Goal: Task Accomplishment & Management: Manage account settings

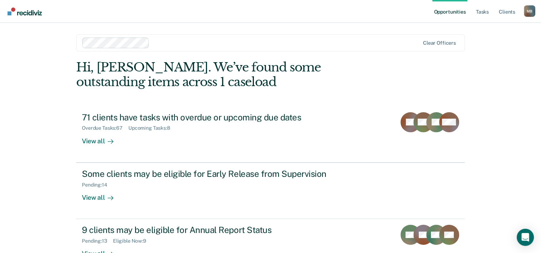
scroll to position [22, 0]
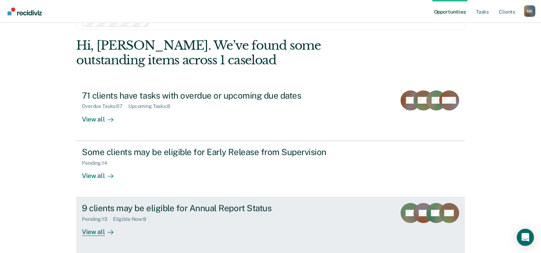
click at [83, 232] on div "View all" at bounding box center [102, 229] width 40 height 14
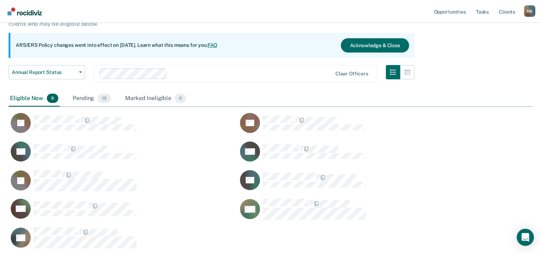
scroll to position [38, 0]
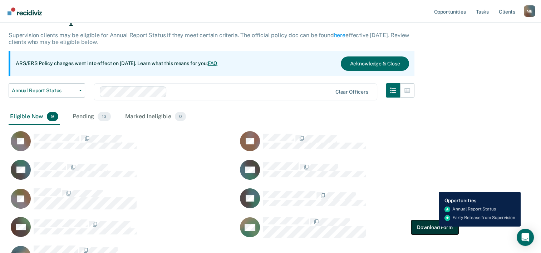
click at [434, 227] on button "Download Form" at bounding box center [434, 227] width 47 height 14
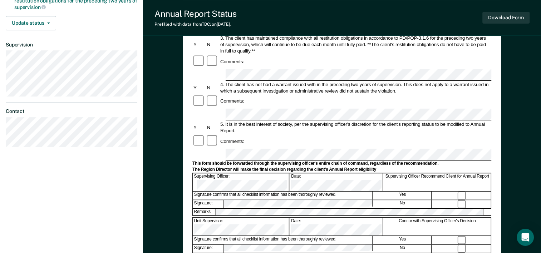
scroll to position [179, 0]
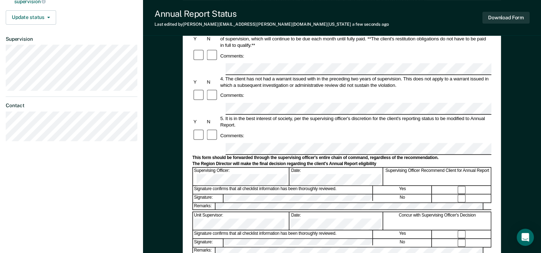
click at [161, 167] on div "Annual Reporting Checklist, Recommendation, and Determination Form Clients who …" at bounding box center [342, 109] width 398 height 486
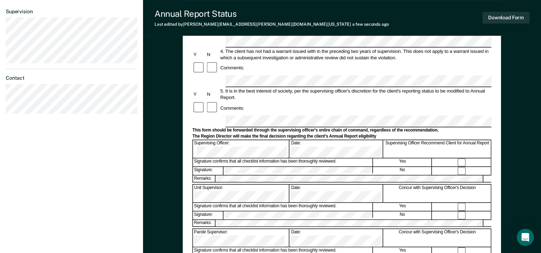
scroll to position [215, 0]
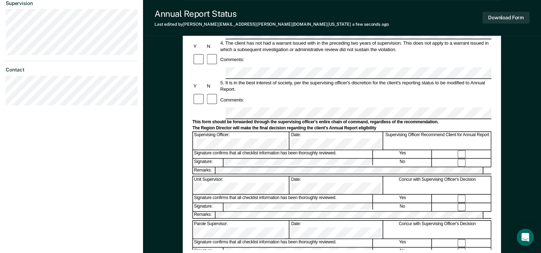
click at [169, 227] on div "Annual Reporting Checklist, Recommendation, and Determination Form Clients who …" at bounding box center [342, 73] width 398 height 486
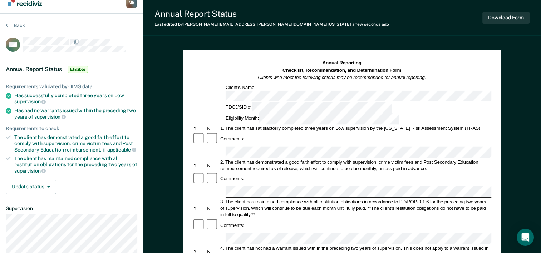
scroll to position [0, 0]
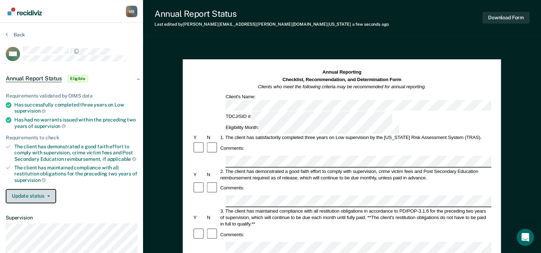
click at [47, 195] on button "Update status" at bounding box center [31, 196] width 50 height 14
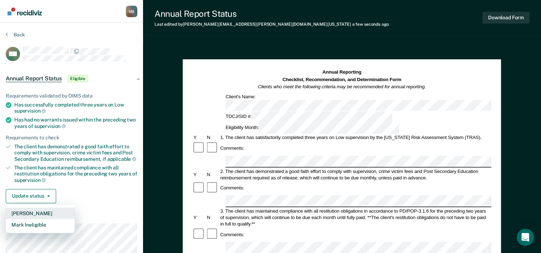
click at [49, 210] on button "[PERSON_NAME]" at bounding box center [40, 213] width 69 height 11
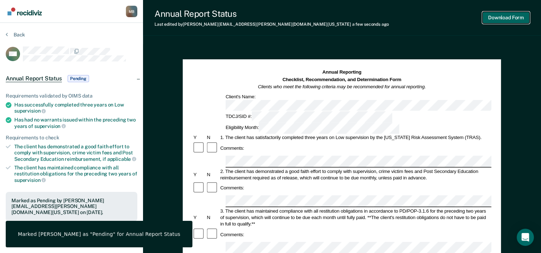
click at [517, 16] on button "Download Form" at bounding box center [506, 18] width 47 height 12
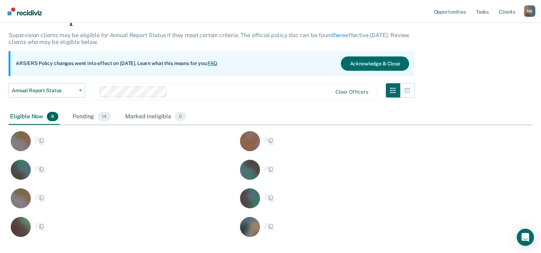
scroll to position [225, 518]
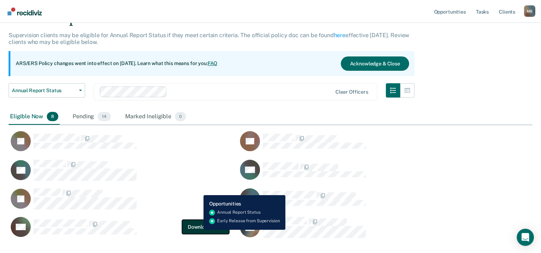
click at [198, 230] on button "Download Form" at bounding box center [205, 227] width 47 height 14
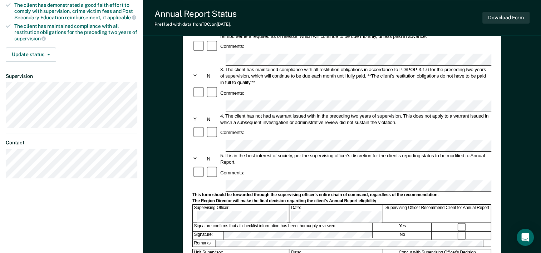
scroll to position [143, 0]
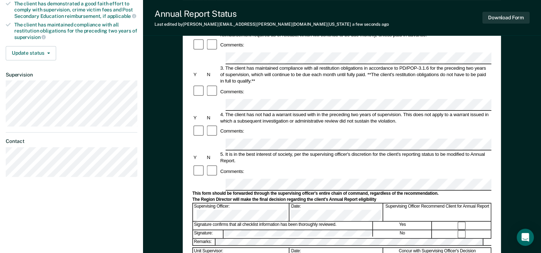
click at [172, 216] on div "Annual Reporting Checklist, Recommendation, and Determination Form Clients who …" at bounding box center [342, 144] width 398 height 486
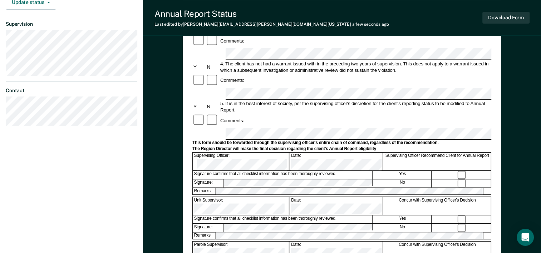
scroll to position [250, 0]
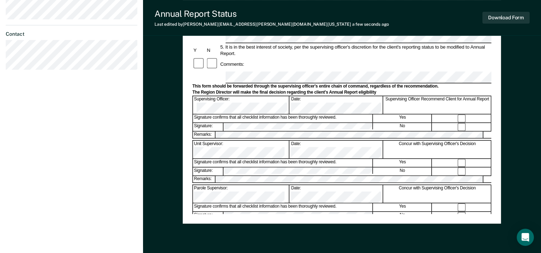
click at [275, 212] on div "Annual Reporting Checklist, Recommendation, and Determination Form Clients who …" at bounding box center [341, 17] width 299 height 396
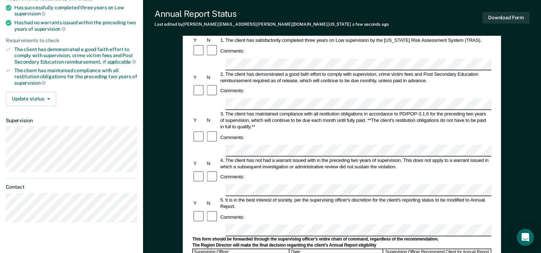
scroll to position [107, 0]
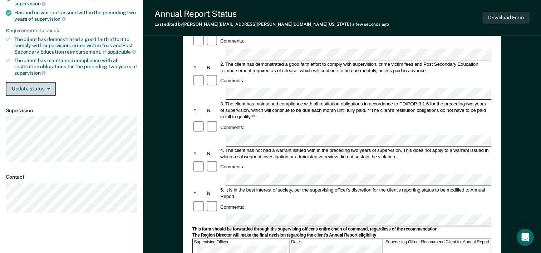
click at [39, 87] on button "Update status" at bounding box center [31, 89] width 50 height 14
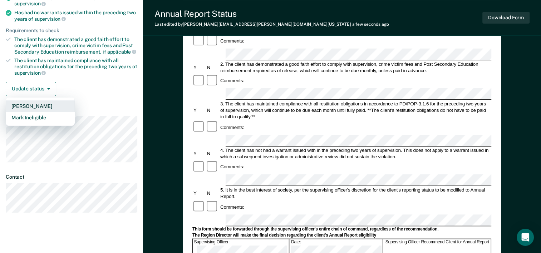
click at [44, 104] on button "[PERSON_NAME]" at bounding box center [40, 106] width 69 height 11
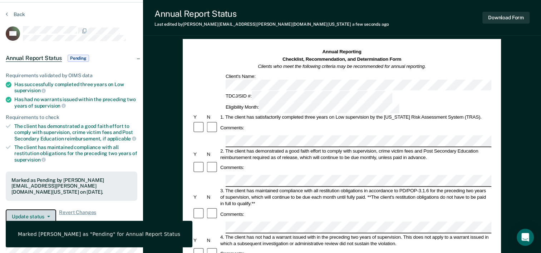
scroll to position [0, 0]
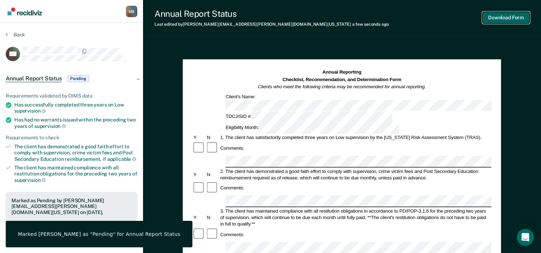
click at [512, 21] on button "Download Form" at bounding box center [506, 18] width 47 height 12
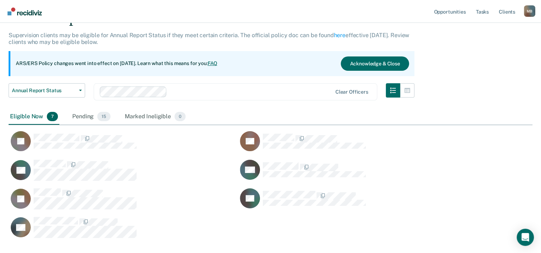
scroll to position [197, 518]
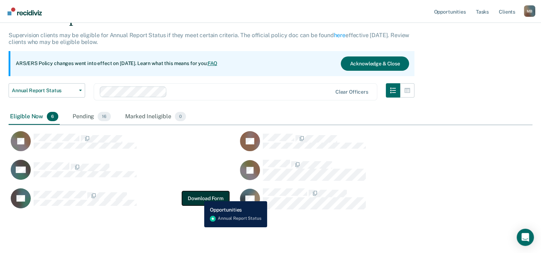
click at [200, 196] on button "Download Form" at bounding box center [205, 198] width 47 height 14
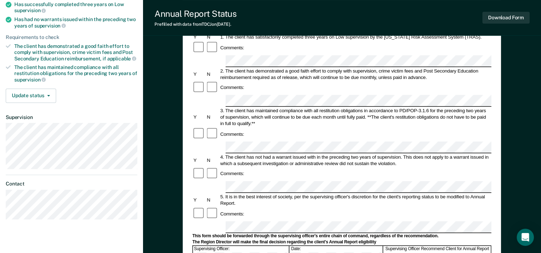
scroll to position [179, 0]
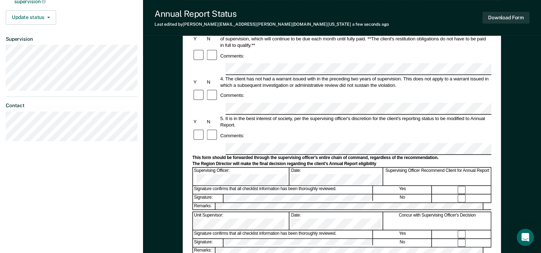
click at [155, 195] on div "Annual Reporting Checklist, Recommendation, and Determination Form Clients who …" at bounding box center [342, 109] width 398 height 486
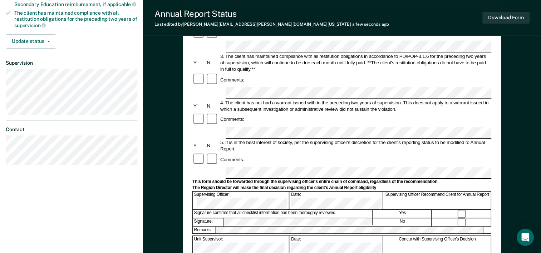
scroll to position [143, 0]
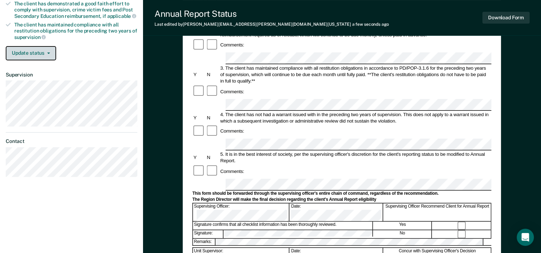
click at [49, 53] on icon "button" at bounding box center [48, 53] width 3 height 1
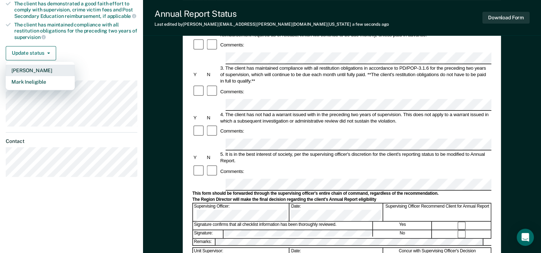
click at [45, 69] on button "[PERSON_NAME]" at bounding box center [40, 70] width 69 height 11
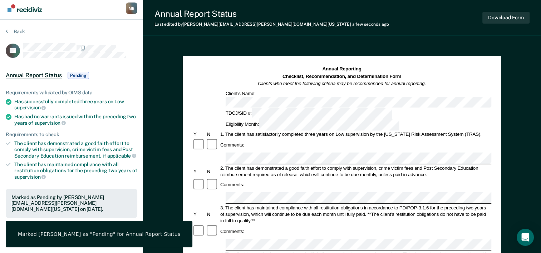
scroll to position [0, 0]
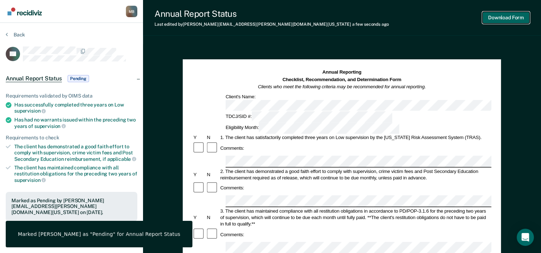
click at [501, 17] on button "Download Form" at bounding box center [506, 18] width 47 height 12
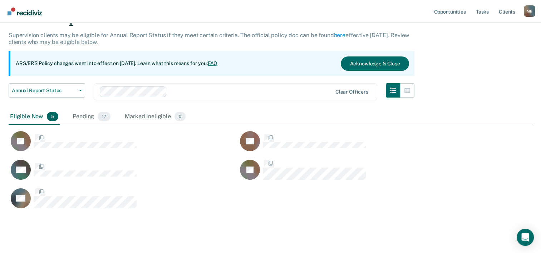
scroll to position [197, 518]
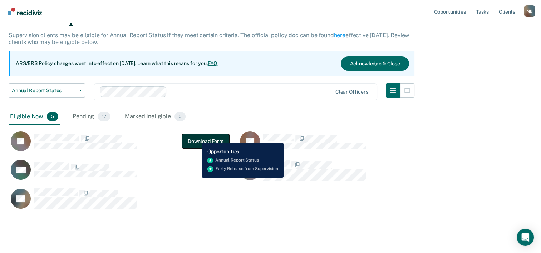
click at [196, 138] on button "Download Form" at bounding box center [205, 141] width 47 height 14
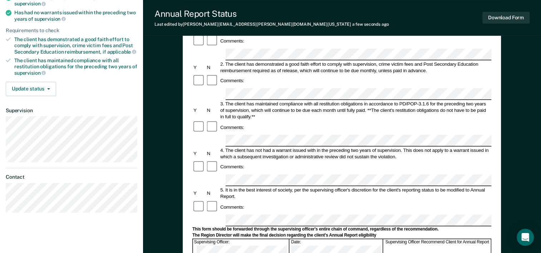
scroll to position [72, 0]
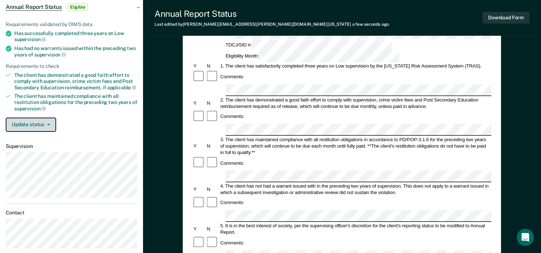
click at [45, 121] on button "Update status" at bounding box center [31, 125] width 50 height 14
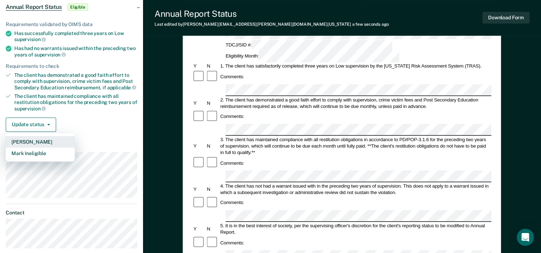
click at [47, 140] on button "[PERSON_NAME]" at bounding box center [40, 141] width 69 height 11
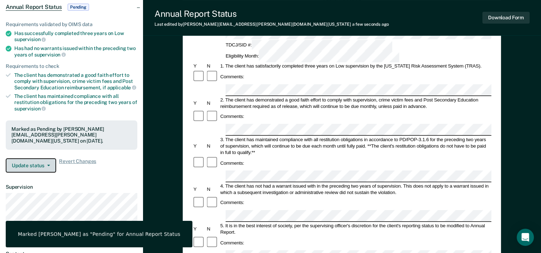
scroll to position [0, 0]
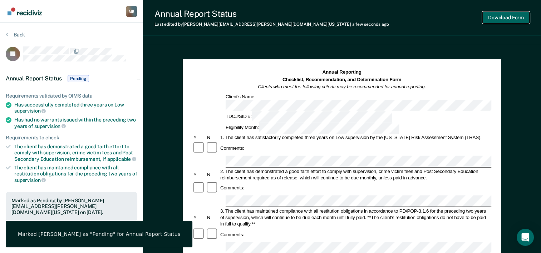
click at [495, 18] on button "Download Form" at bounding box center [506, 18] width 47 height 12
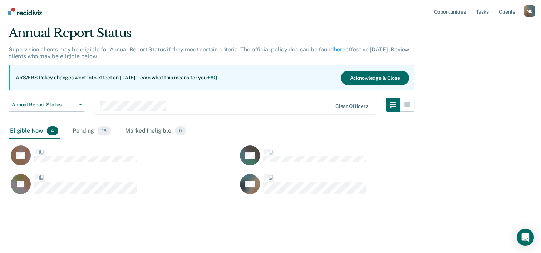
scroll to position [168, 518]
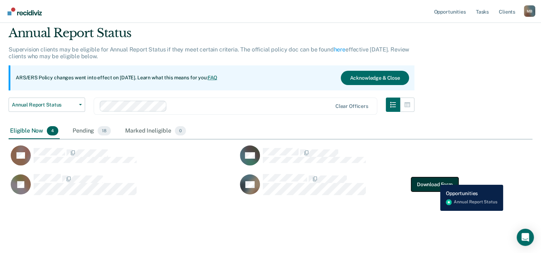
click at [435, 180] on button "Download Form" at bounding box center [434, 184] width 47 height 14
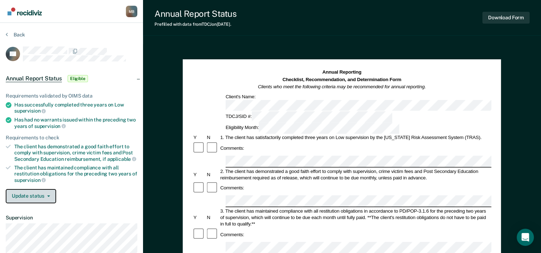
click at [49, 193] on button "Update status" at bounding box center [31, 196] width 50 height 14
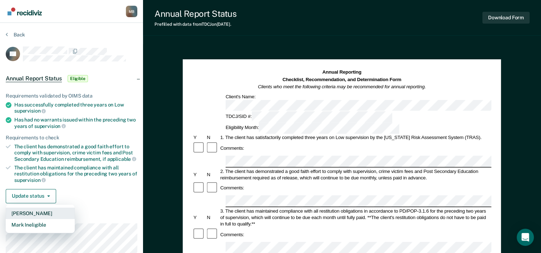
click at [53, 211] on button "[PERSON_NAME]" at bounding box center [40, 213] width 69 height 11
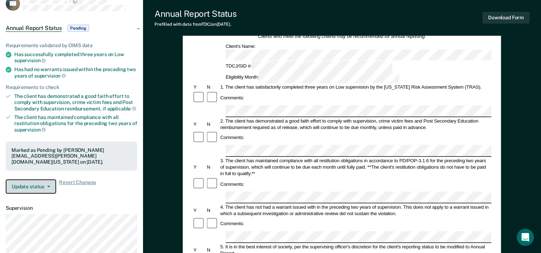
scroll to position [72, 0]
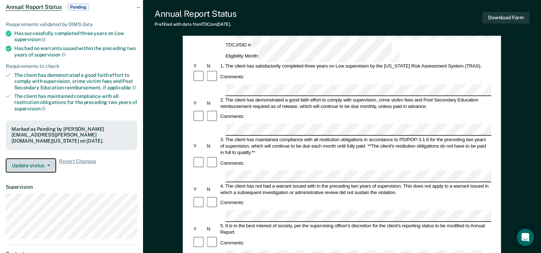
click at [37, 163] on button "Update status" at bounding box center [31, 165] width 50 height 14
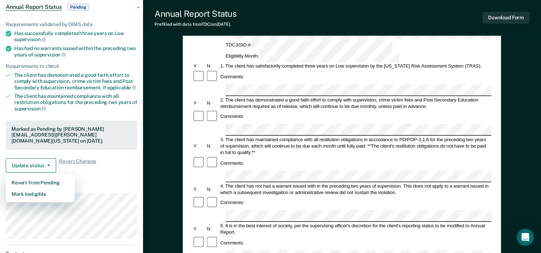
click at [160, 134] on div "Annual Reporting Checklist, Recommendation, and Determination Form Clients who …" at bounding box center [342, 216] width 398 height 486
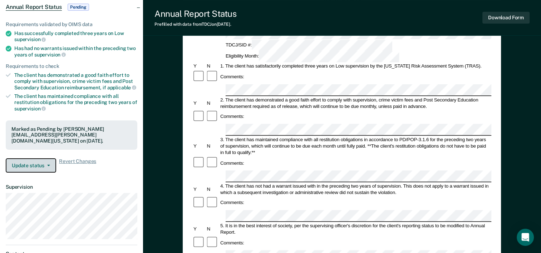
click at [48, 165] on icon "button" at bounding box center [48, 165] width 3 height 1
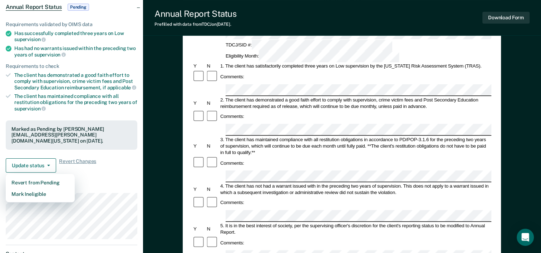
click at [169, 147] on div "Annual Reporting Checklist, Recommendation, and Determination Form Clients who …" at bounding box center [342, 216] width 398 height 486
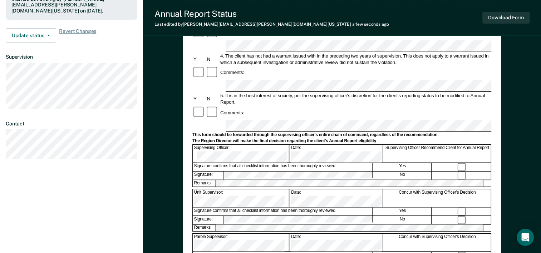
scroll to position [215, 0]
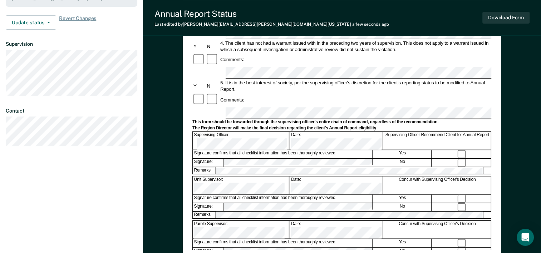
click at [177, 123] on div "Annual Reporting Checklist, Recommendation, and Determination Form Clients who …" at bounding box center [342, 73] width 398 height 486
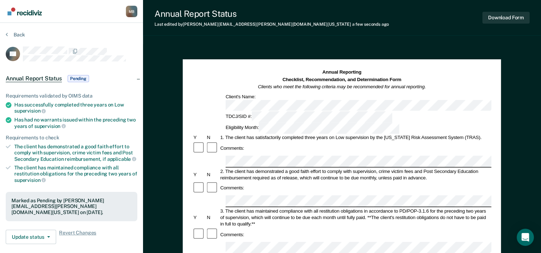
scroll to position [72, 0]
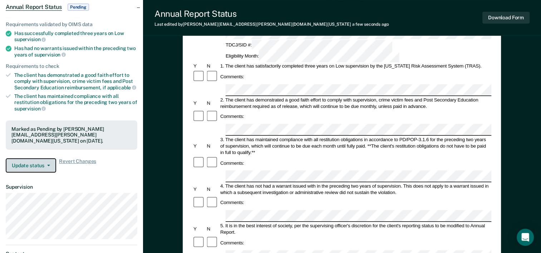
click at [49, 164] on button "Update status" at bounding box center [31, 165] width 50 height 14
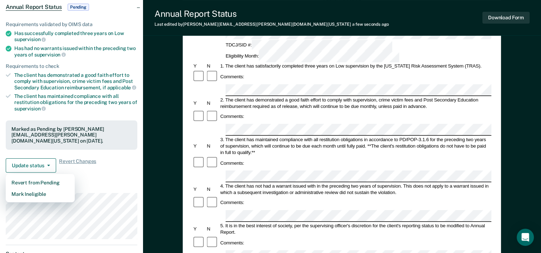
click at [156, 149] on div "Annual Reporting Checklist, Recommendation, and Determination Form Clients who …" at bounding box center [342, 216] width 398 height 486
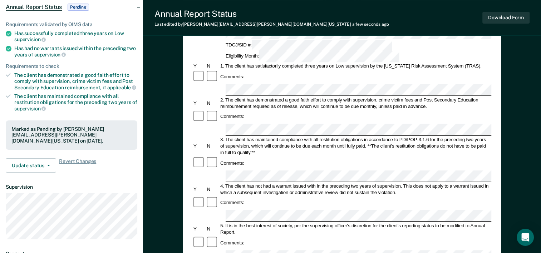
scroll to position [0, 0]
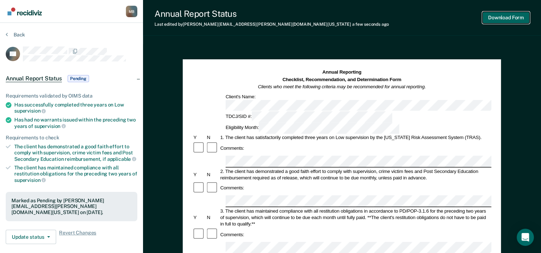
click at [499, 19] on button "Download Form" at bounding box center [506, 18] width 47 height 12
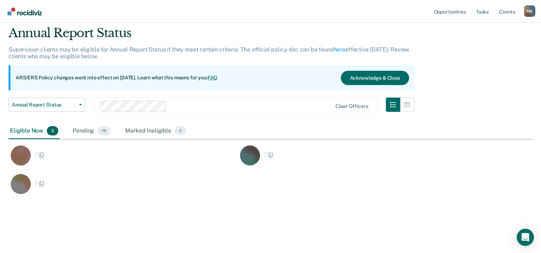
scroll to position [168, 518]
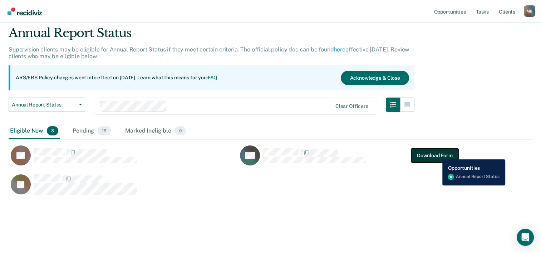
click at [437, 154] on button "Download Form" at bounding box center [434, 155] width 47 height 14
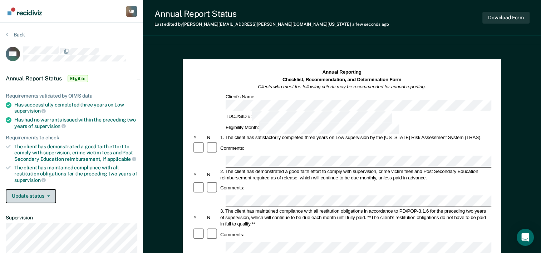
click at [45, 196] on span "button" at bounding box center [47, 196] width 6 height 1
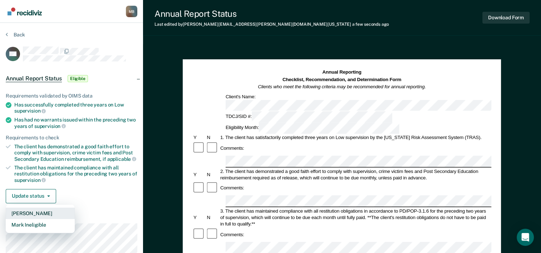
click at [45, 208] on button "[PERSON_NAME]" at bounding box center [40, 213] width 69 height 11
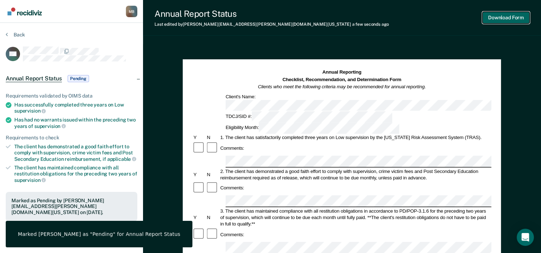
click at [508, 19] on button "Download Form" at bounding box center [506, 18] width 47 height 12
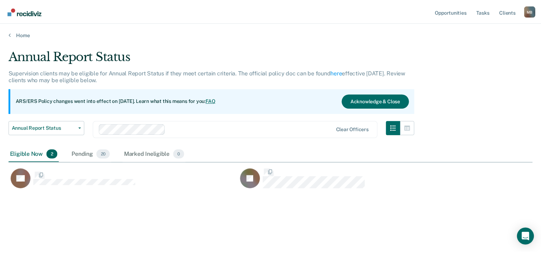
scroll to position [145, 524]
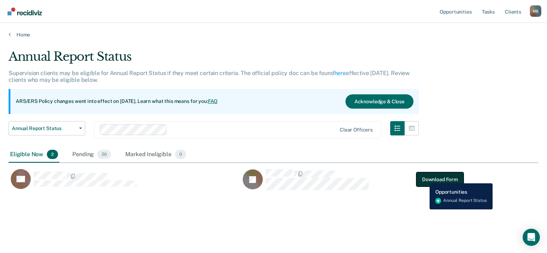
click at [424, 178] on button "Download Form" at bounding box center [439, 179] width 47 height 14
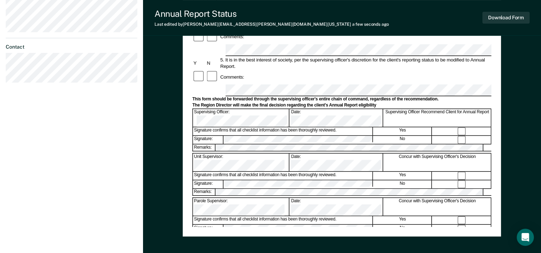
scroll to position [250, 0]
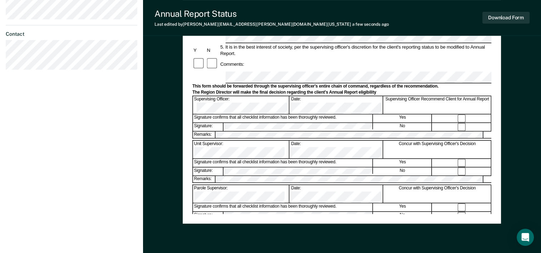
click at [170, 176] on div "Annual Reporting Checklist, Recommendation, and Determination Form Clients who …" at bounding box center [342, 37] width 398 height 486
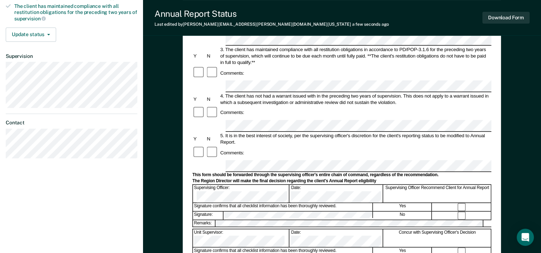
scroll to position [107, 0]
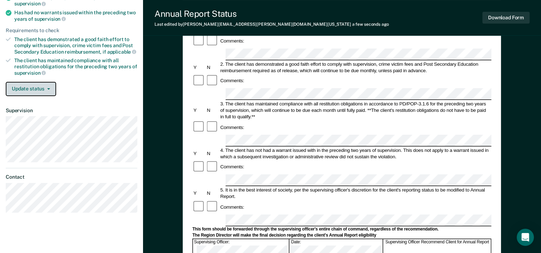
click at [50, 87] on button "Update status" at bounding box center [31, 89] width 50 height 14
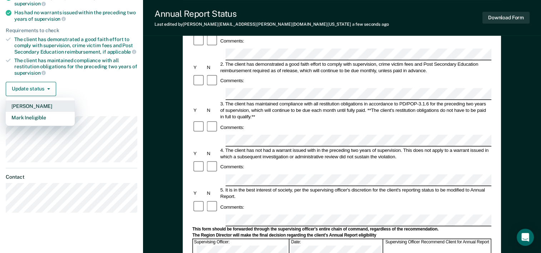
click at [38, 103] on button "[PERSON_NAME]" at bounding box center [40, 106] width 69 height 11
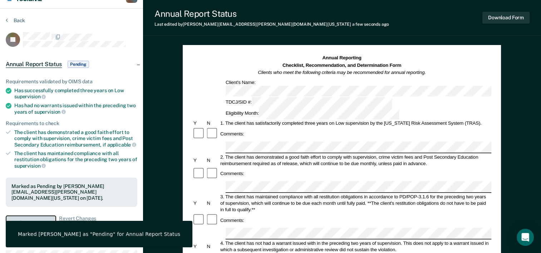
scroll to position [0, 0]
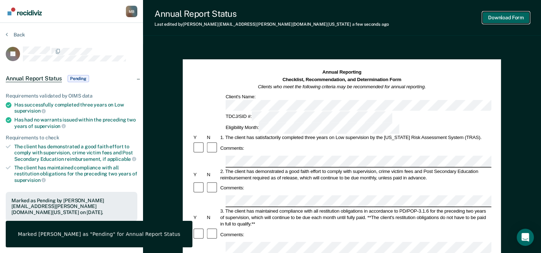
click at [501, 16] on button "Download Form" at bounding box center [506, 18] width 47 height 12
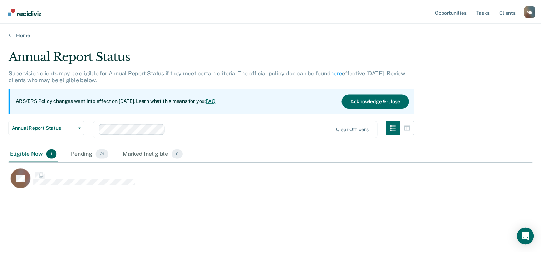
scroll to position [145, 524]
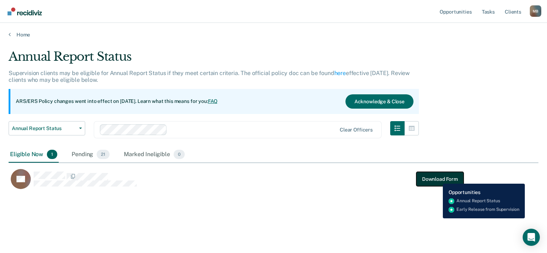
click at [437, 178] on button "Download Form" at bounding box center [439, 179] width 47 height 14
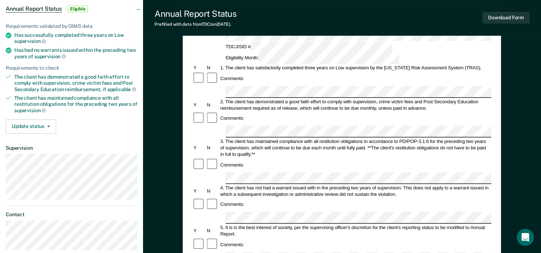
scroll to position [72, 0]
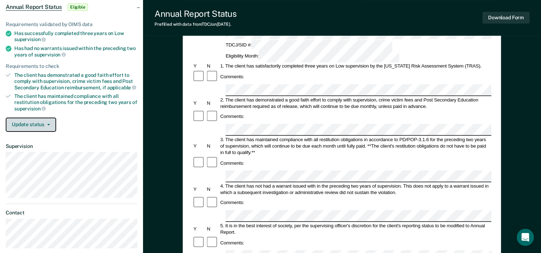
click at [47, 124] on icon "button" at bounding box center [48, 124] width 3 height 1
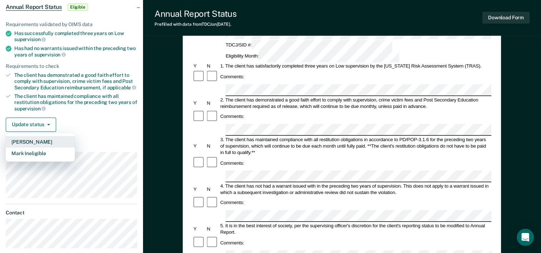
click at [43, 139] on button "[PERSON_NAME]" at bounding box center [40, 141] width 69 height 11
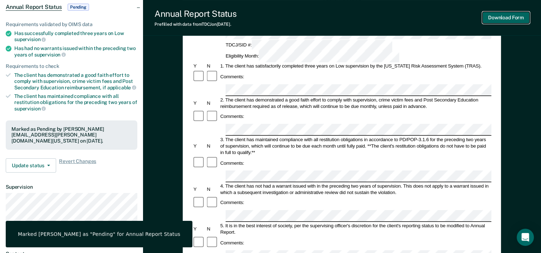
click at [514, 17] on button "Download Form" at bounding box center [506, 18] width 47 height 12
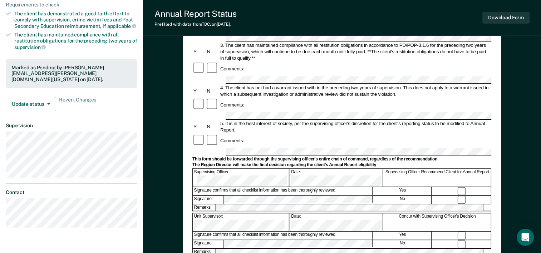
scroll to position [143, 0]
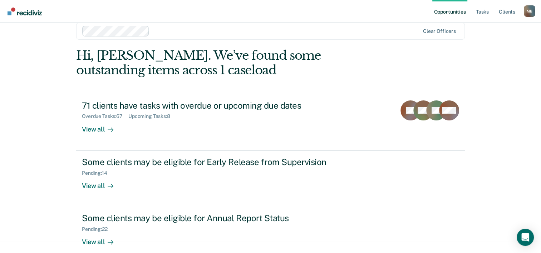
scroll to position [22, 0]
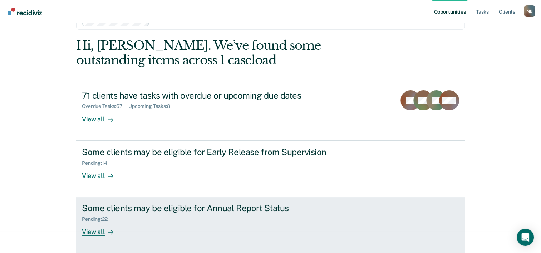
click at [87, 234] on div "View all" at bounding box center [102, 229] width 40 height 14
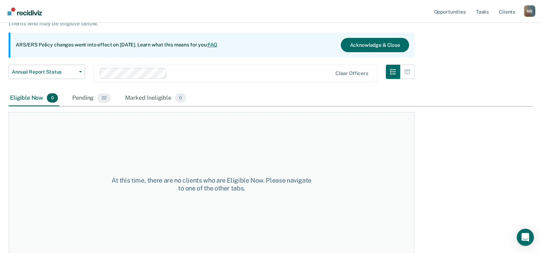
scroll to position [59, 0]
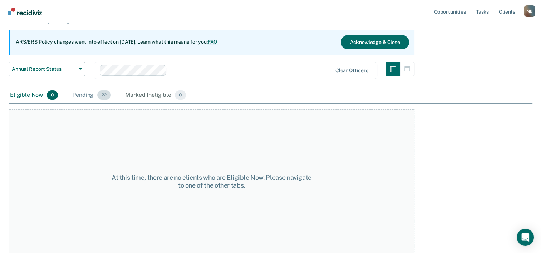
click at [81, 94] on div "Pending 22" at bounding box center [91, 96] width 41 height 16
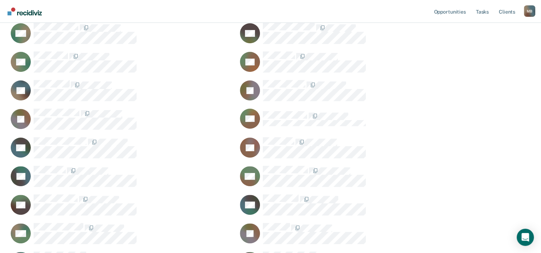
scroll to position [174, 0]
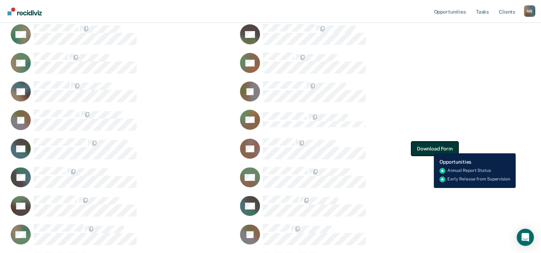
click at [429, 148] on button "Download Form" at bounding box center [434, 149] width 47 height 14
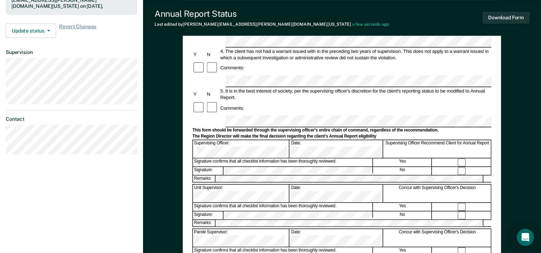
scroll to position [215, 0]
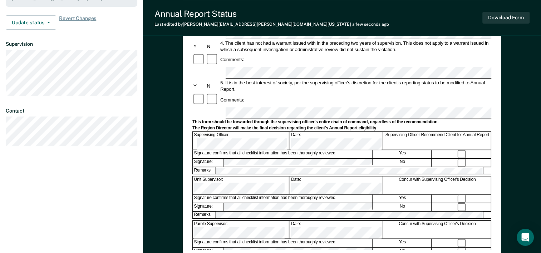
click at [161, 197] on div "Annual Reporting Checklist, Recommendation, and Determination Form Clients who …" at bounding box center [342, 73] width 398 height 486
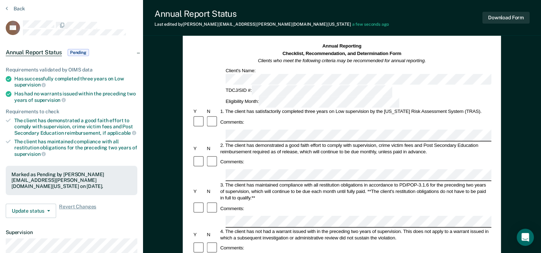
scroll to position [62, 0]
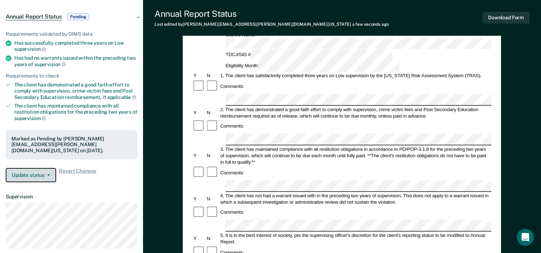
click at [50, 173] on button "Update status" at bounding box center [31, 175] width 50 height 14
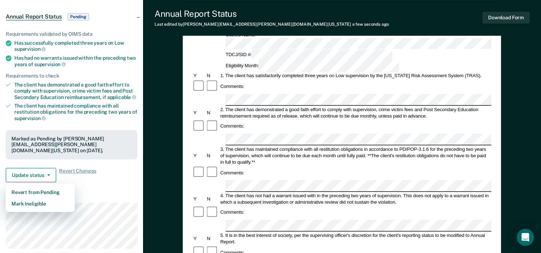
click at [152, 165] on div "Annual Reporting Checklist, Recommendation, and Determination Form Clients who …" at bounding box center [342, 225] width 398 height 486
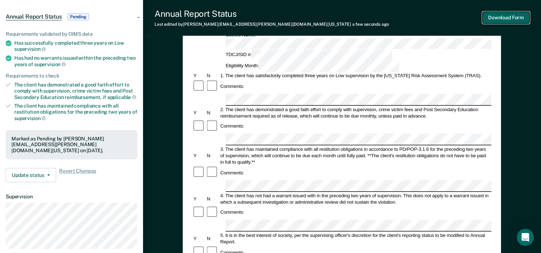
click at [511, 16] on button "Download Form" at bounding box center [506, 18] width 47 height 12
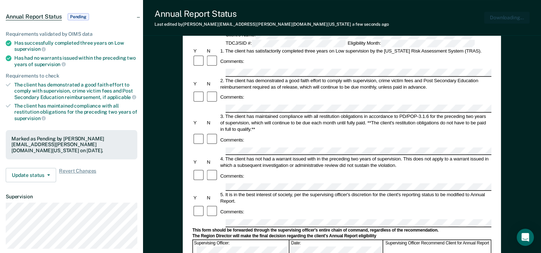
scroll to position [0, 0]
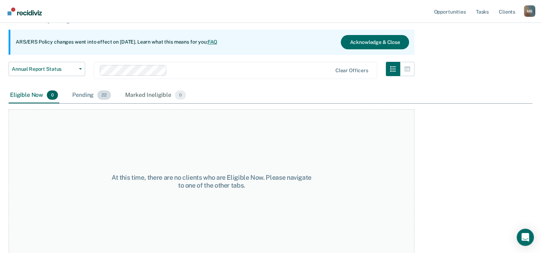
click at [84, 95] on div "Pending 22" at bounding box center [91, 96] width 41 height 16
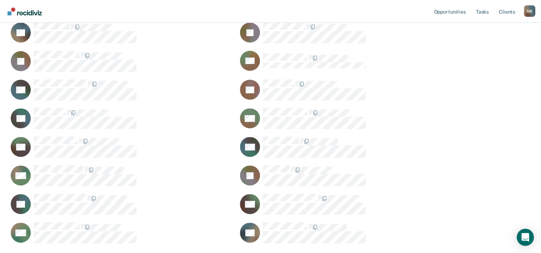
scroll to position [245, 0]
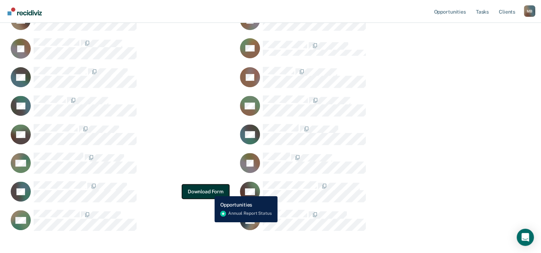
click at [209, 191] on button "Download Form" at bounding box center [205, 192] width 47 height 14
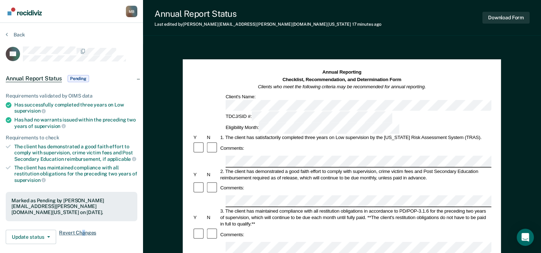
click at [82, 231] on span "Revert Changes" at bounding box center [77, 237] width 37 height 14
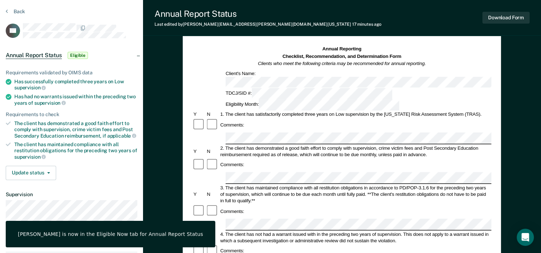
scroll to position [36, 0]
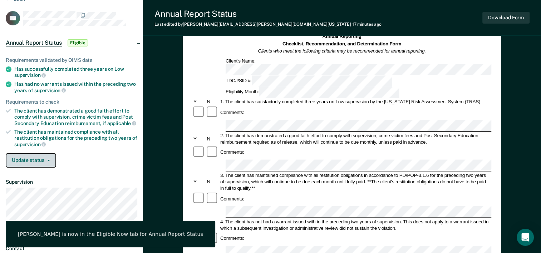
click at [47, 160] on icon "button" at bounding box center [48, 160] width 3 height 1
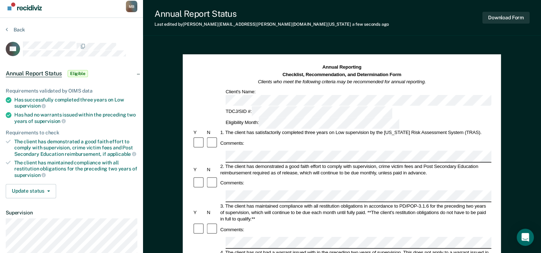
scroll to position [0, 0]
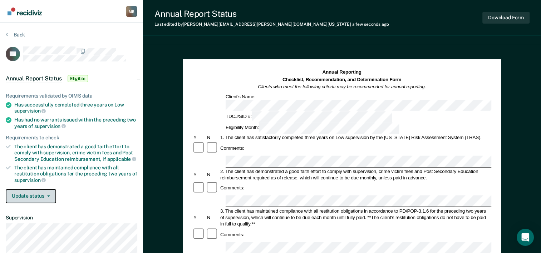
click at [50, 193] on button "Update status" at bounding box center [31, 196] width 50 height 14
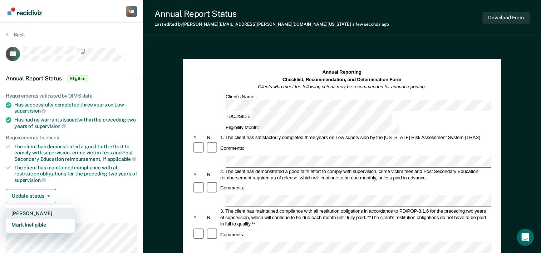
click at [41, 210] on button "[PERSON_NAME]" at bounding box center [40, 213] width 69 height 11
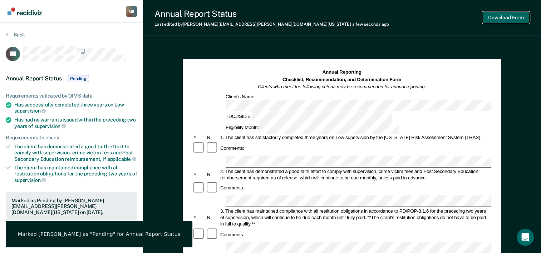
click at [511, 16] on button "Download Form" at bounding box center [506, 18] width 47 height 12
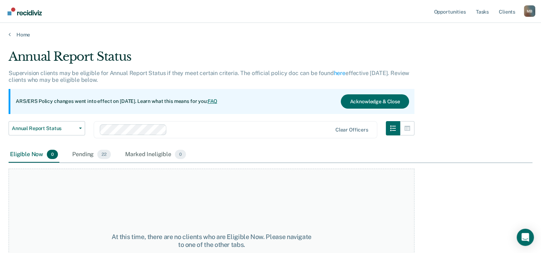
scroll to position [59, 0]
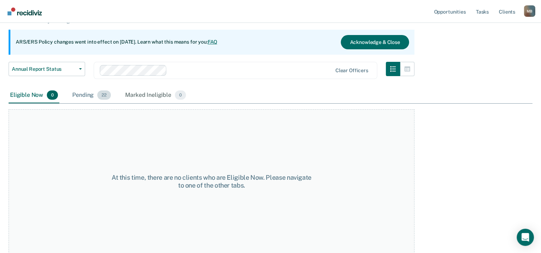
click at [81, 95] on div "Pending 22" at bounding box center [91, 96] width 41 height 16
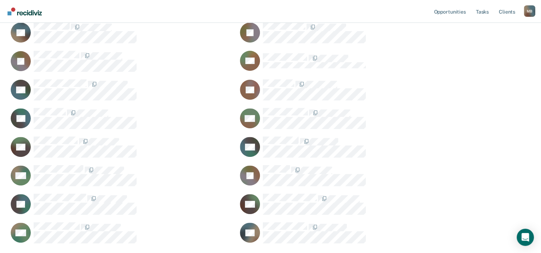
scroll to position [245, 0]
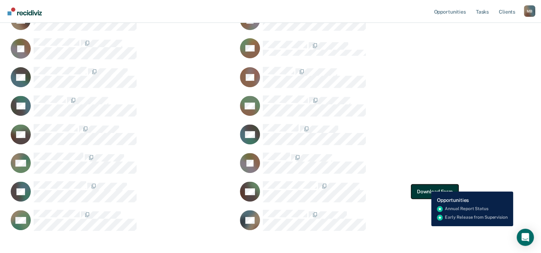
click at [426, 186] on button "Download Form" at bounding box center [434, 192] width 47 height 14
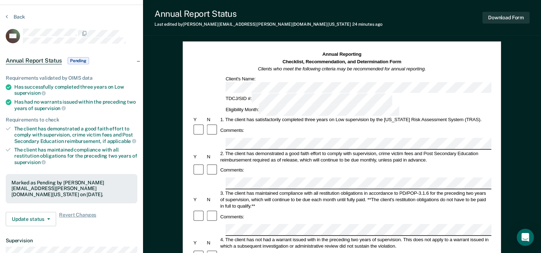
scroll to position [36, 0]
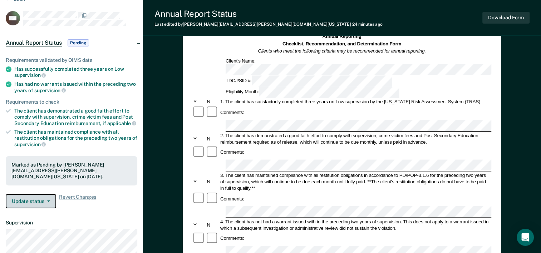
click at [47, 198] on button "Update status" at bounding box center [31, 201] width 50 height 14
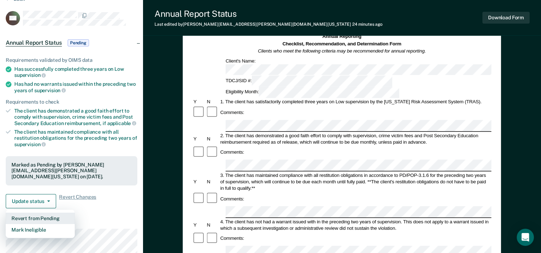
click at [46, 215] on button "Revert from Pending" at bounding box center [40, 218] width 69 height 11
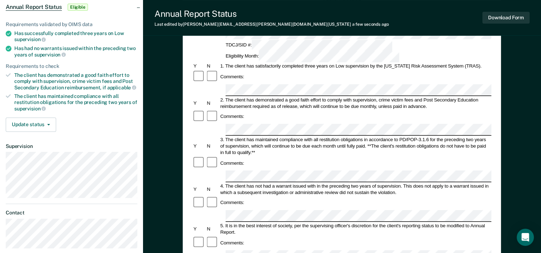
scroll to position [0, 0]
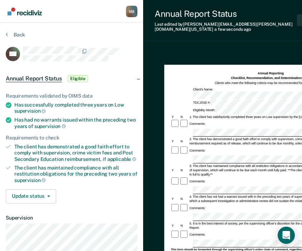
click at [173, 41] on div "Annual Report Status Last edited by Margaret.Bustamante@tdcj.texas.gov a few se…" at bounding box center [249, 182] width 212 height 364
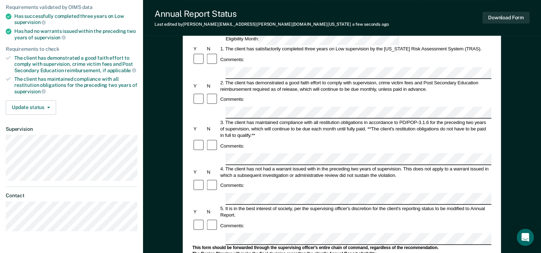
scroll to position [107, 0]
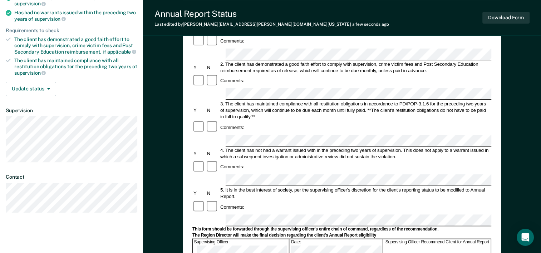
click at [193, 215] on div at bounding box center [341, 221] width 299 height 12
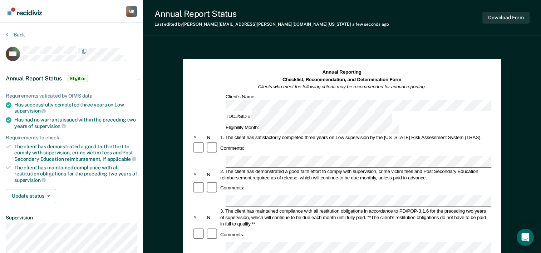
scroll to position [72, 0]
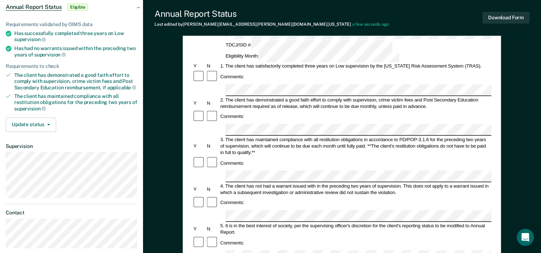
click at [184, 157] on div "Annual Reporting Checklist, Recommendation, and Determination Form Clients who …" at bounding box center [342, 195] width 318 height 415
click at [51, 122] on button "Update status" at bounding box center [31, 125] width 50 height 14
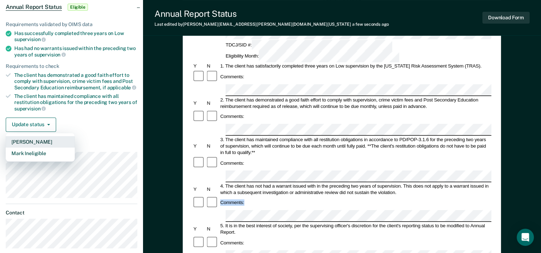
click at [44, 139] on button "[PERSON_NAME]" at bounding box center [40, 141] width 69 height 11
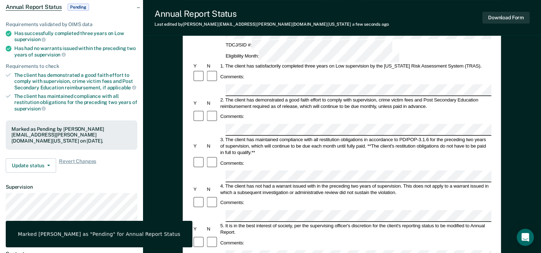
click at [162, 137] on div "Annual Reporting Checklist, Recommendation, and Determination Form Clients who …" at bounding box center [342, 216] width 398 height 486
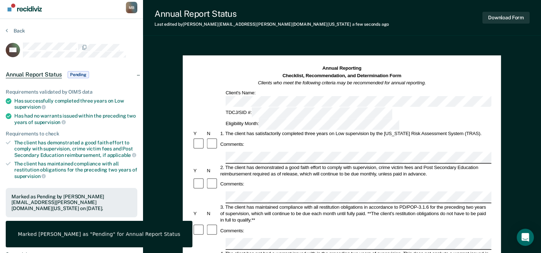
scroll to position [0, 0]
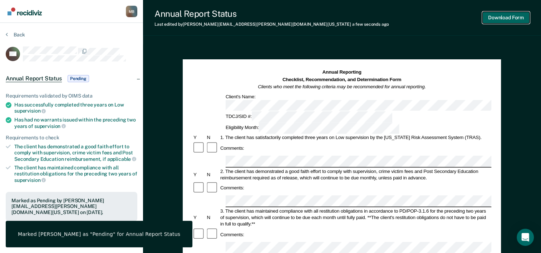
click at [513, 17] on button "Download Form" at bounding box center [506, 18] width 47 height 12
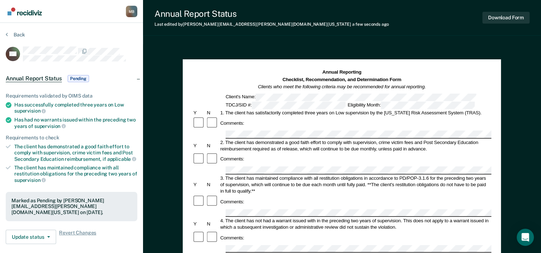
scroll to position [59, 0]
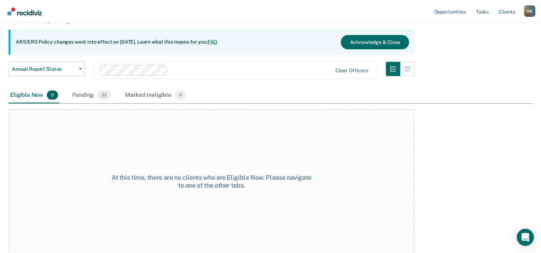
click at [85, 95] on div "Pending 22" at bounding box center [91, 96] width 41 height 16
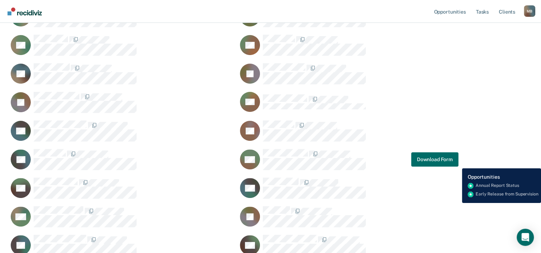
scroll to position [215, 0]
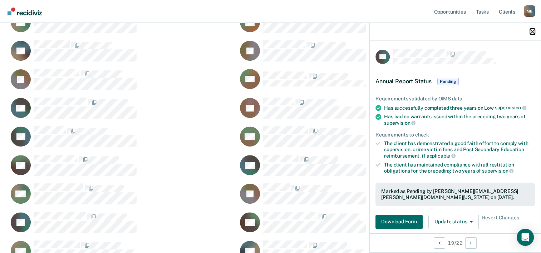
click at [532, 30] on icon "button" at bounding box center [532, 31] width 5 height 5
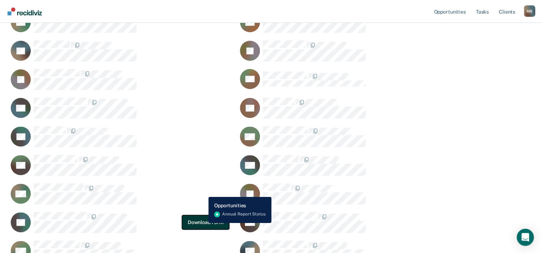
click at [204, 221] on button "Download Form" at bounding box center [205, 222] width 47 height 14
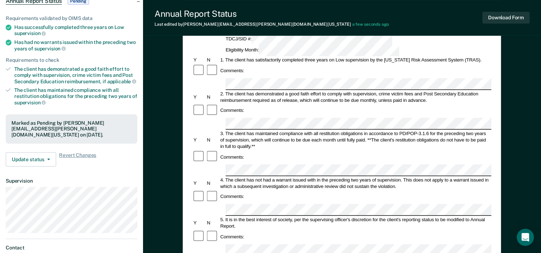
scroll to position [107, 0]
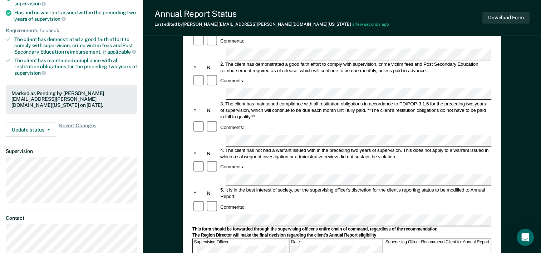
click at [495, 171] on div "Annual Reporting Checklist, Recommendation, and Determination Form Clients who …" at bounding box center [342, 159] width 318 height 415
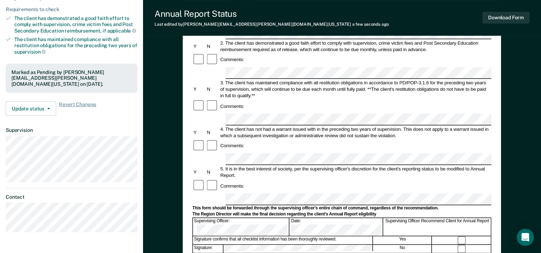
scroll to position [143, 0]
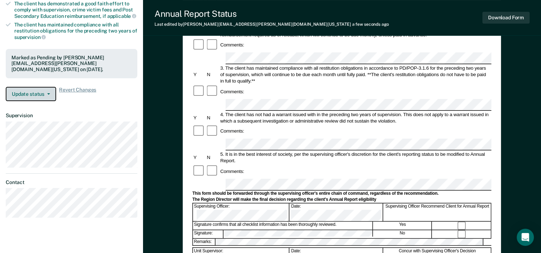
click at [50, 90] on button "Update status" at bounding box center [31, 94] width 50 height 14
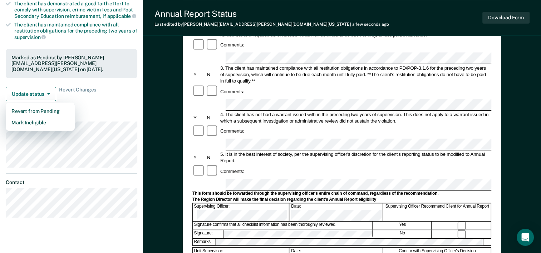
click at [152, 100] on div "Annual Reporting Checklist, Recommendation, and Determination Form Clients who …" at bounding box center [342, 144] width 398 height 486
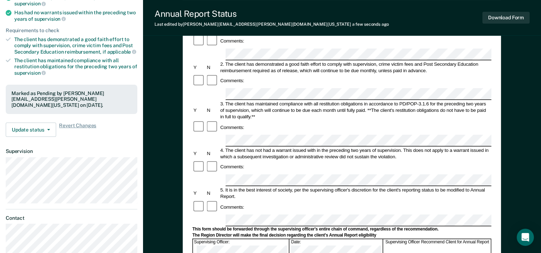
scroll to position [72, 0]
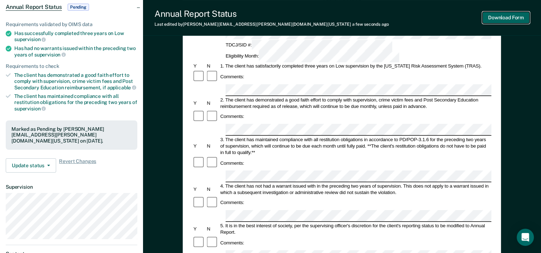
click at [498, 15] on button "Download Form" at bounding box center [506, 18] width 47 height 12
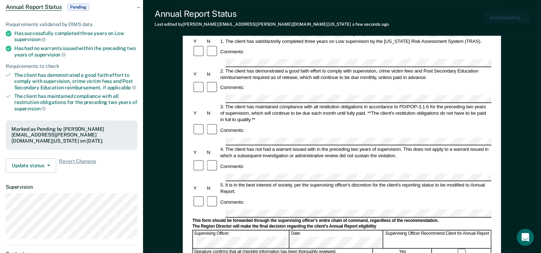
scroll to position [0, 0]
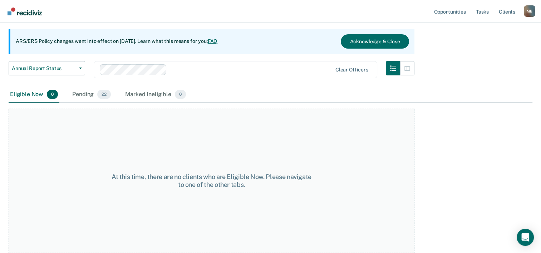
scroll to position [59, 0]
click at [82, 94] on div "Pending 22" at bounding box center [91, 96] width 41 height 16
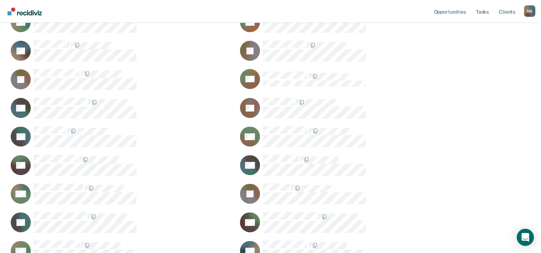
scroll to position [250, 0]
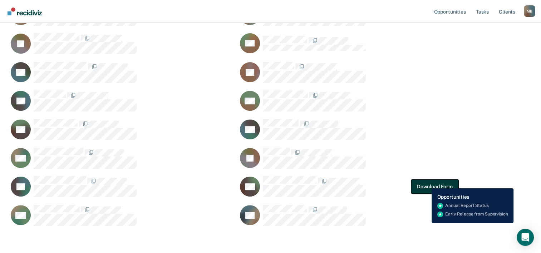
click at [426, 183] on button "Download Form" at bounding box center [434, 187] width 47 height 14
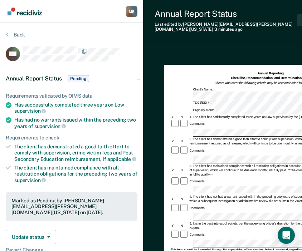
click at [171, 38] on div "Annual Report Status Last edited by Margaret.Bustamante@tdcj.texas.gov 3 minute…" at bounding box center [249, 192] width 212 height 384
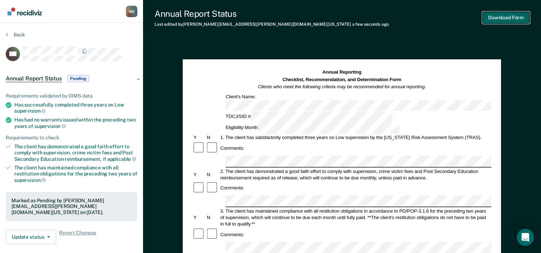
click at [494, 20] on button "Download Form" at bounding box center [506, 18] width 47 height 12
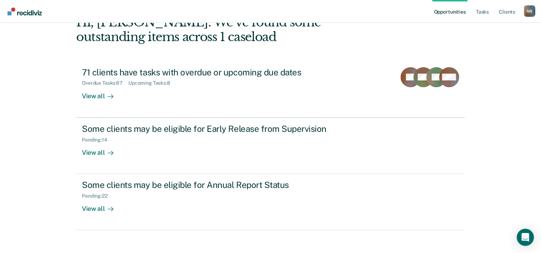
scroll to position [50, 0]
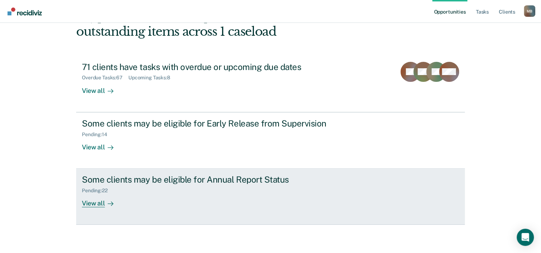
click at [93, 204] on div "View all" at bounding box center [102, 201] width 40 height 14
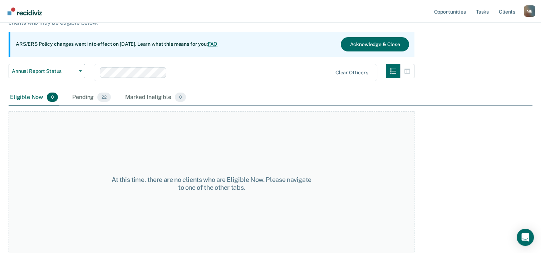
scroll to position [59, 0]
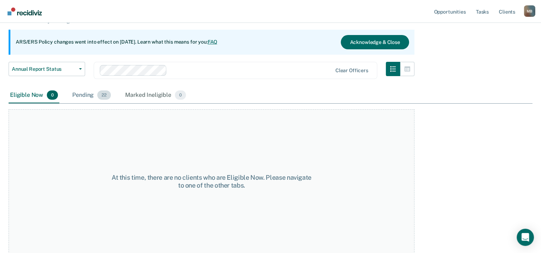
click at [77, 96] on div "Pending 22" at bounding box center [91, 96] width 41 height 16
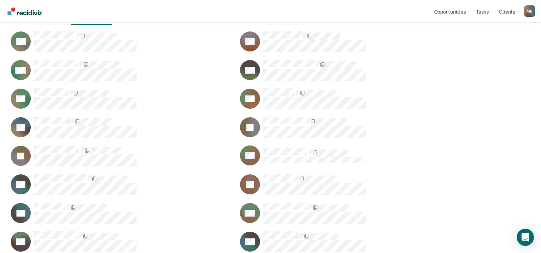
scroll to position [426, 518]
